Goal: Task Accomplishment & Management: Manage account settings

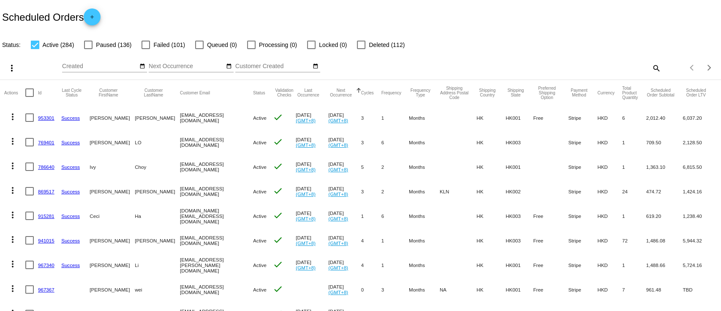
click at [651, 69] on mat-icon "search" at bounding box center [656, 67] width 10 height 13
click at [599, 65] on input "Search" at bounding box center [572, 66] width 180 height 7
paste input "[EMAIL_ADDRESS][DOMAIN_NAME]"
type input "[EMAIL_ADDRESS][DOMAIN_NAME]"
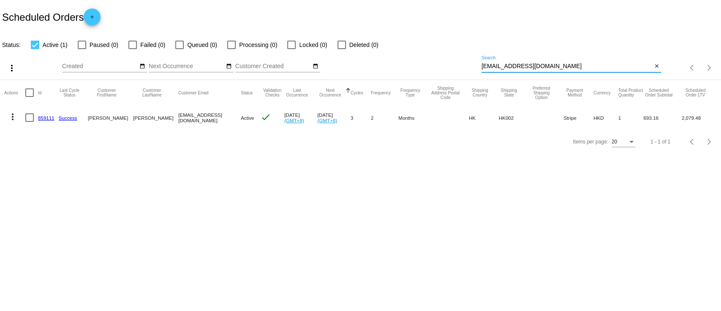
click at [41, 120] on link "859111" at bounding box center [46, 117] width 16 height 5
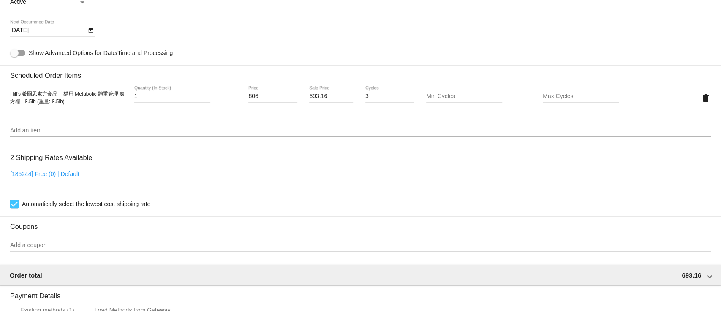
scroll to position [507, 0]
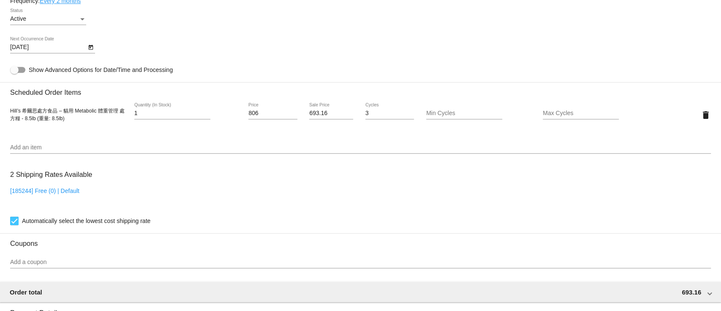
drag, startPoint x: 270, startPoint y: 111, endPoint x: 267, endPoint y: 115, distance: 5.1
click at [267, 115] on div "806 Price" at bounding box center [272, 111] width 49 height 16
drag, startPoint x: 262, startPoint y: 115, endPoint x: 194, endPoint y: 109, distance: 67.8
click at [194, 109] on div "Hill’s 希爾思處方食品 – 貓用 Metabolic 體重管理 處方糧 - 8.5lb (重量: 8.5lb) 1 Quantity (In Stock…" at bounding box center [360, 115] width 701 height 24
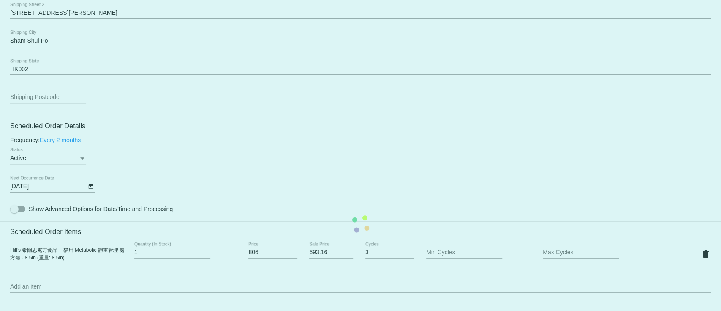
scroll to position [394, 0]
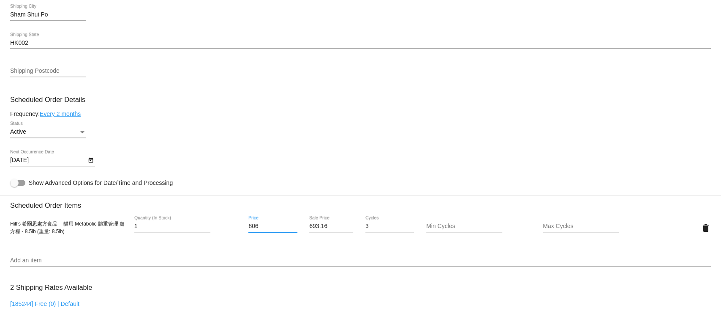
drag, startPoint x: 267, startPoint y: 228, endPoint x: 222, endPoint y: 224, distance: 45.3
click at [220, 230] on div "Hill’s 希爾思處方食品 – 貓用 Metabolic 體重管理 處方糧 - 8.5lb (重量: 8.5lb) 1 Quantity (In Stock…" at bounding box center [360, 228] width 701 height 24
type input "823"
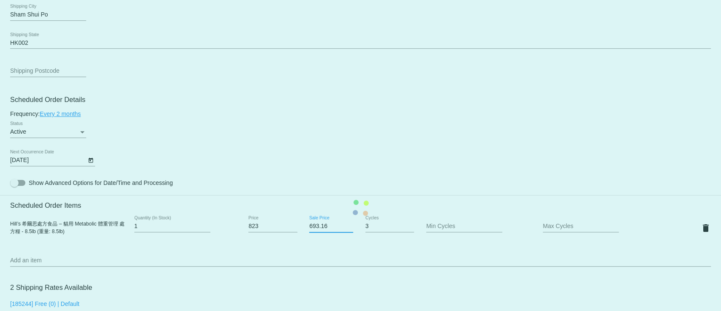
drag, startPoint x: 328, startPoint y: 230, endPoint x: 270, endPoint y: 232, distance: 58.3
click at [270, 232] on mat-card "Customer 5181245: [PERSON_NAME] [EMAIL_ADDRESS][DOMAIN_NAME] Customer Shipping …" at bounding box center [360, 207] width 721 height 845
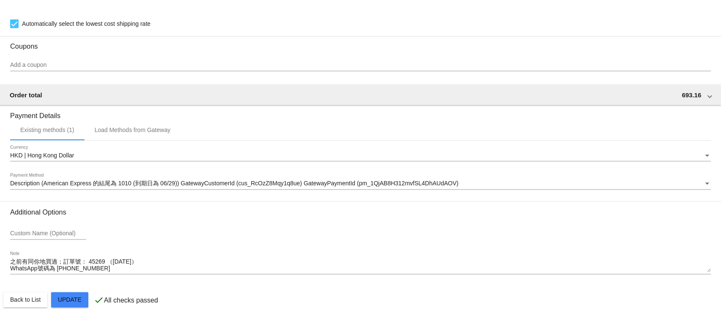
scroll to position [720, 0]
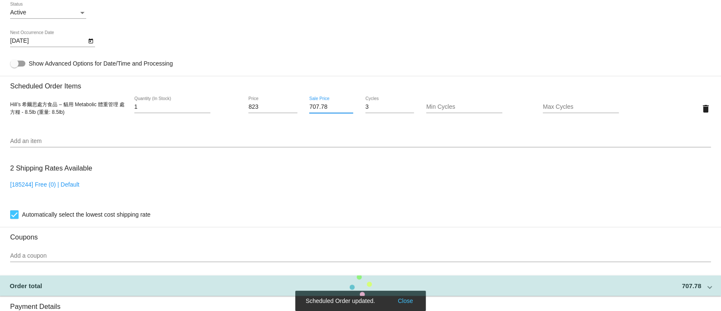
scroll to position [325, 0]
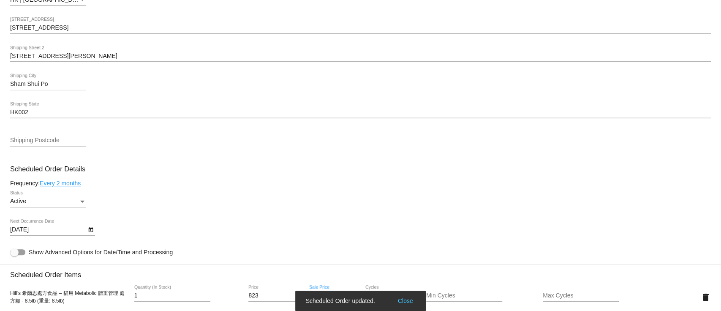
type input "707.78"
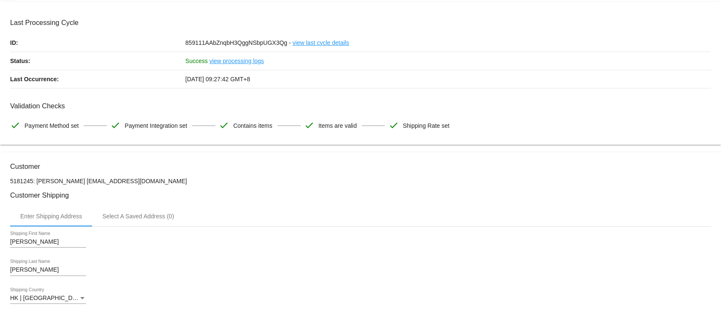
scroll to position [0, 0]
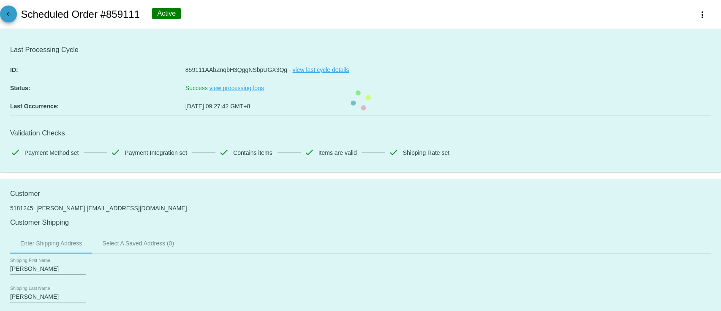
click at [11, 8] on span "arrow_back" at bounding box center [8, 15] width 10 height 21
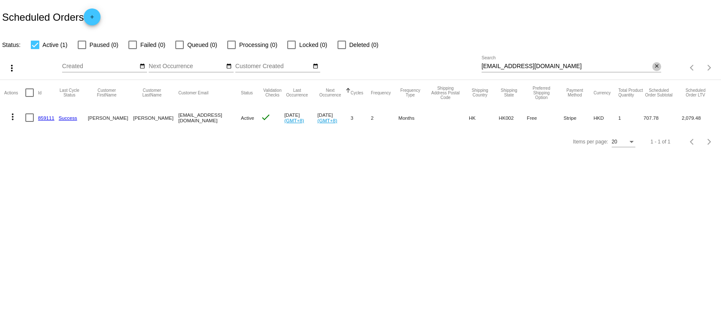
click at [656, 65] on mat-icon "close" at bounding box center [657, 66] width 6 height 7
